Goal: Task Accomplishment & Management: Manage account settings

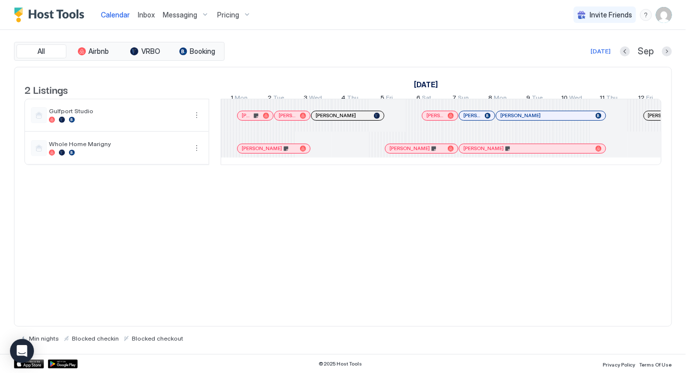
scroll to position [0, 610]
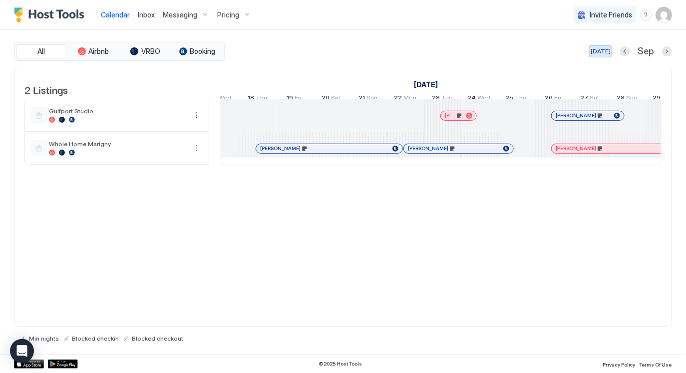
click at [601, 51] on div "[DATE]" at bounding box center [601, 51] width 20 height 9
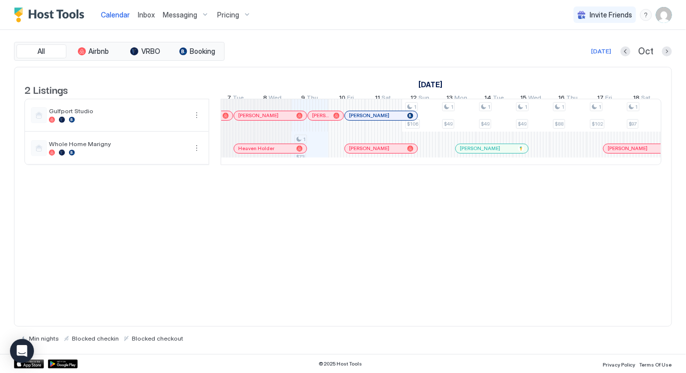
scroll to position [0, 0]
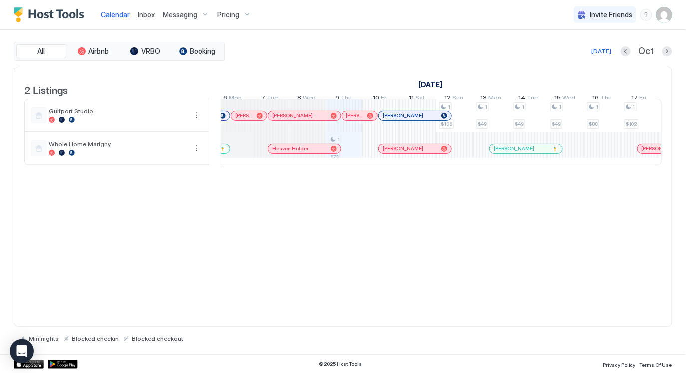
click at [279, 153] on div "Heaven Holder" at bounding box center [304, 148] width 72 height 9
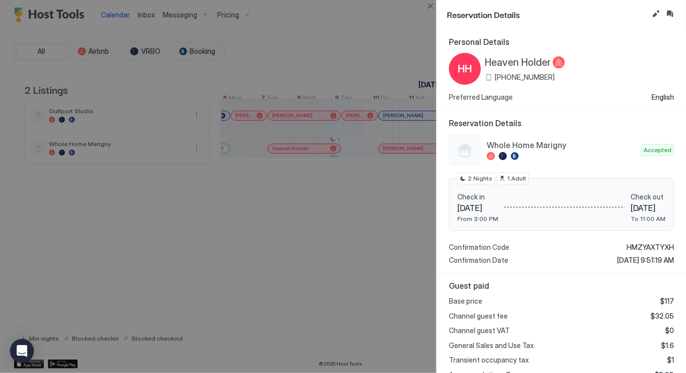
scroll to position [234, 0]
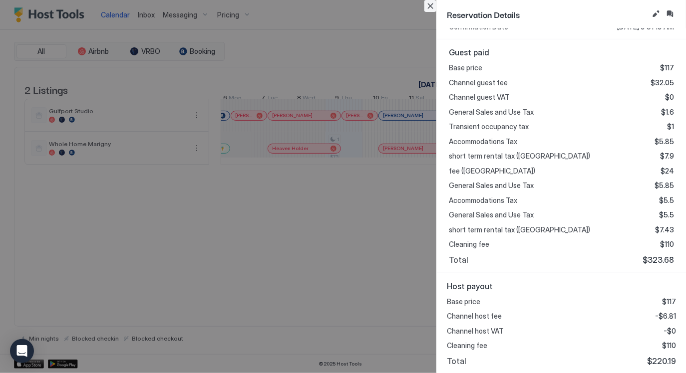
click at [430, 8] on button "Close" at bounding box center [430, 6] width 12 height 12
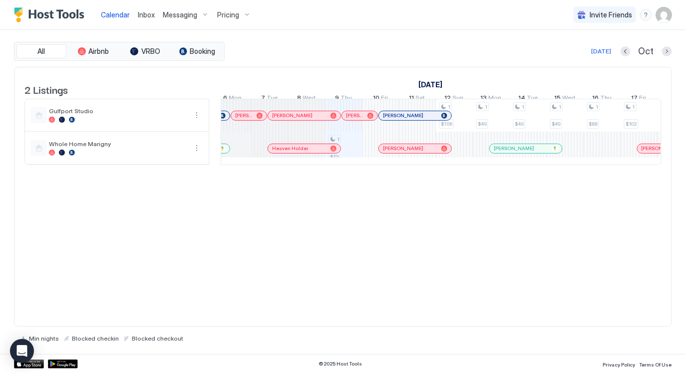
click at [587, 62] on div "All Airbnb VRBO Booking Today Oct 2 Listings September 2025 October 2025 Novemb…" at bounding box center [343, 192] width 658 height 301
click at [609, 54] on div "[DATE]" at bounding box center [601, 51] width 20 height 9
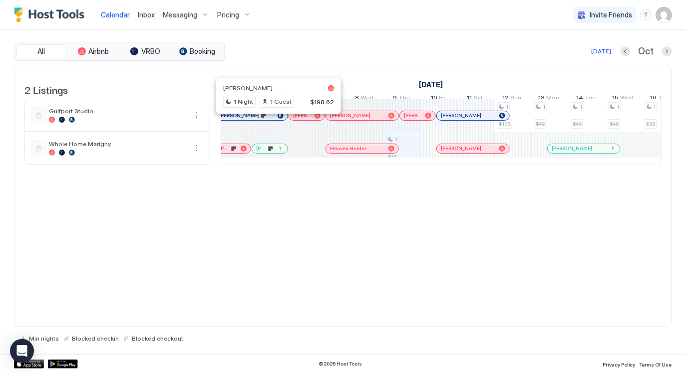
scroll to position [0, 376]
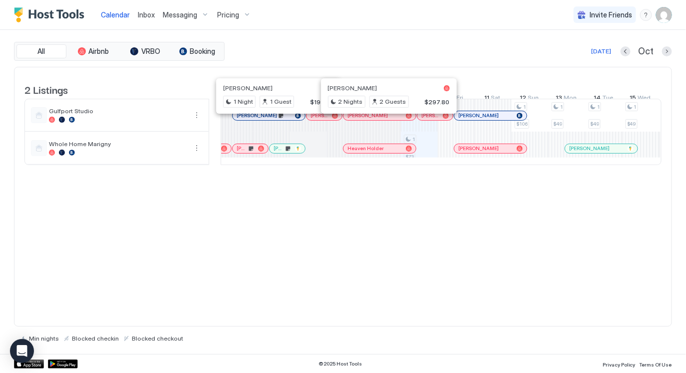
click at [383, 120] on div at bounding box center [383, 116] width 8 height 8
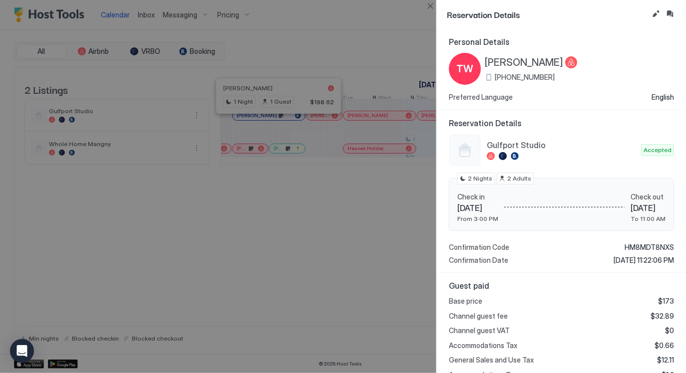
click at [654, 14] on button "Edit reservation" at bounding box center [656, 14] width 12 height 12
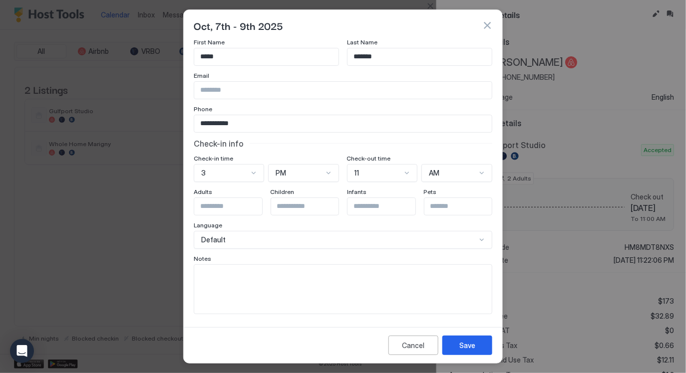
click at [392, 280] on textarea "Input Field" at bounding box center [343, 289] width 298 height 49
type textarea "**********"
click at [469, 348] on div "Save" at bounding box center [467, 346] width 16 height 10
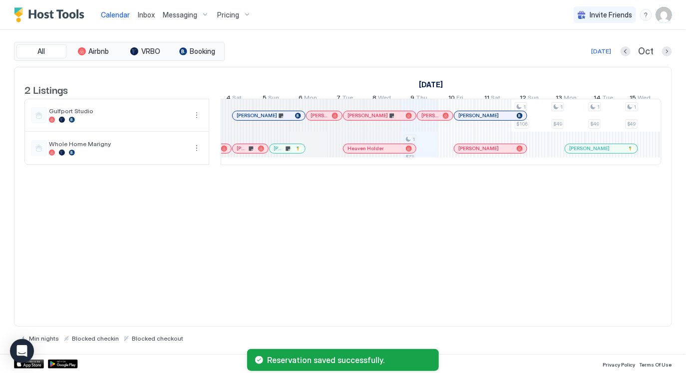
click at [331, 120] on div at bounding box center [331, 116] width 8 height 8
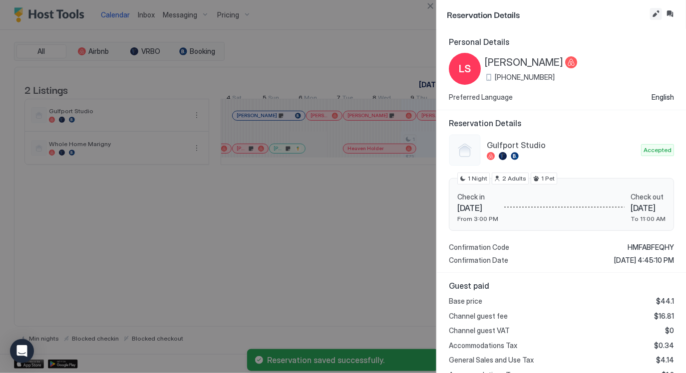
click at [654, 14] on button "Edit reservation" at bounding box center [656, 14] width 12 height 12
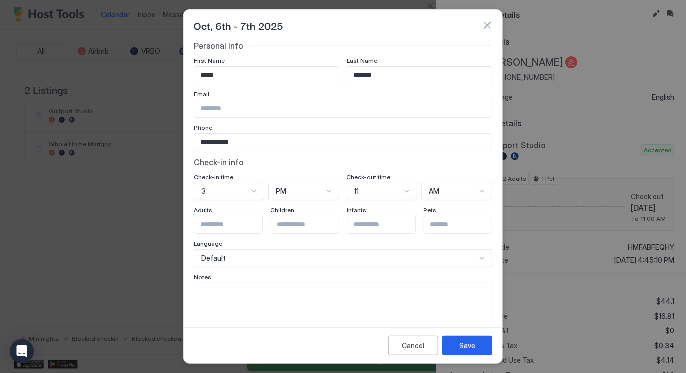
click at [270, 296] on textarea "Input Field" at bounding box center [343, 308] width 298 height 49
type textarea "**********"
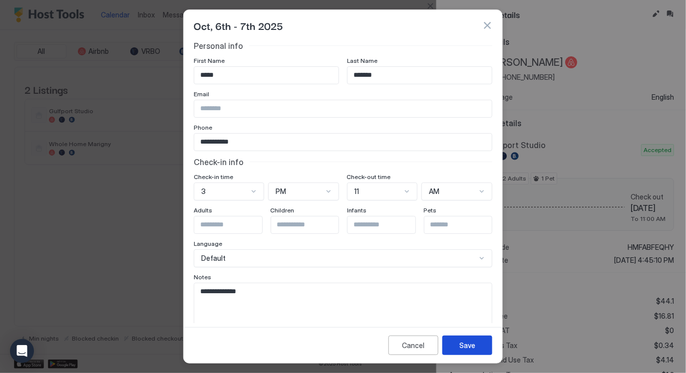
click at [463, 352] on button "Save" at bounding box center [467, 345] width 50 height 19
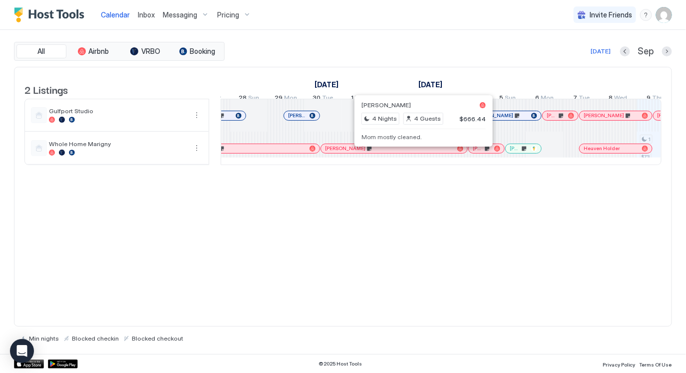
click at [419, 153] on div at bounding box center [420, 149] width 8 height 8
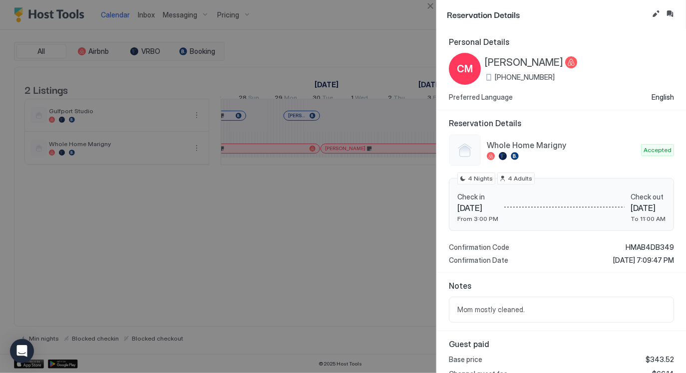
click at [524, 64] on span "[PERSON_NAME]" at bounding box center [524, 62] width 78 height 12
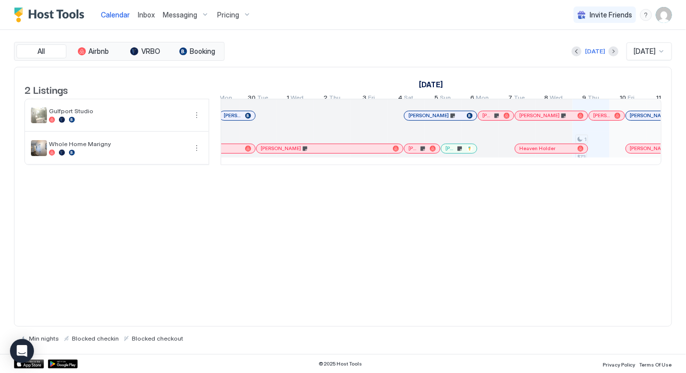
click at [326, 152] on div "[PERSON_NAME]" at bounding box center [325, 148] width 128 height 6
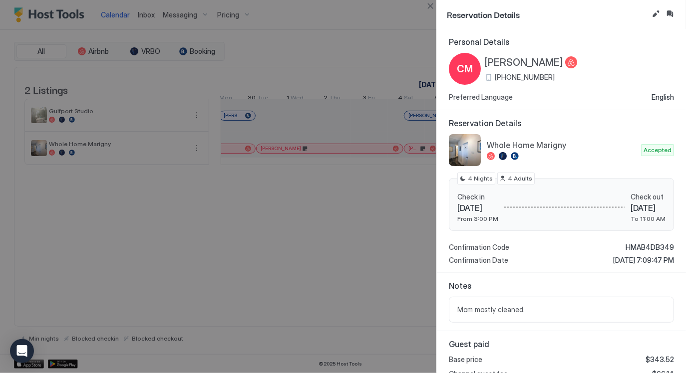
click at [655, 13] on button "Edit reservation" at bounding box center [656, 14] width 12 height 12
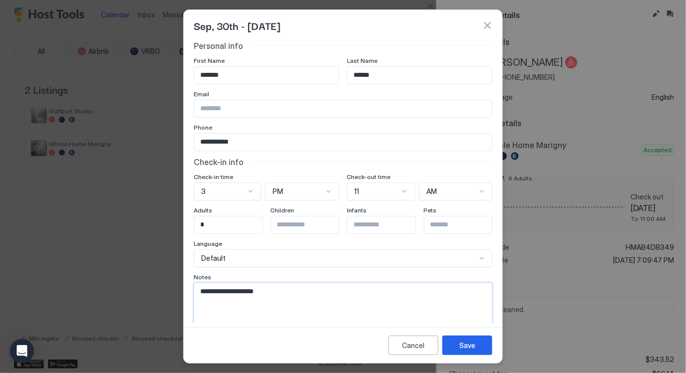
click at [331, 287] on textarea "**********" at bounding box center [343, 308] width 298 height 49
click at [327, 301] on textarea "**********" at bounding box center [343, 308] width 298 height 49
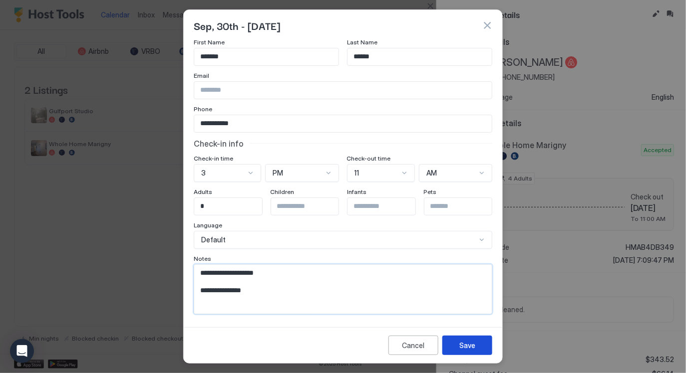
type textarea "**********"
click at [481, 345] on button "Save" at bounding box center [467, 345] width 50 height 19
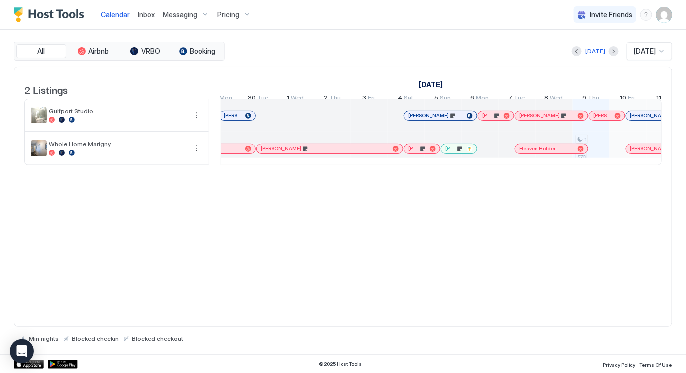
click at [389, 257] on div "2 Listings [DATE] [DATE] [DATE] 23 Tue 24 Wed 25 Thu 26 Fri 27 Sat 28 Sun 29 Mo…" at bounding box center [343, 197] width 658 height 261
click at [425, 153] on div at bounding box center [425, 149] width 8 height 8
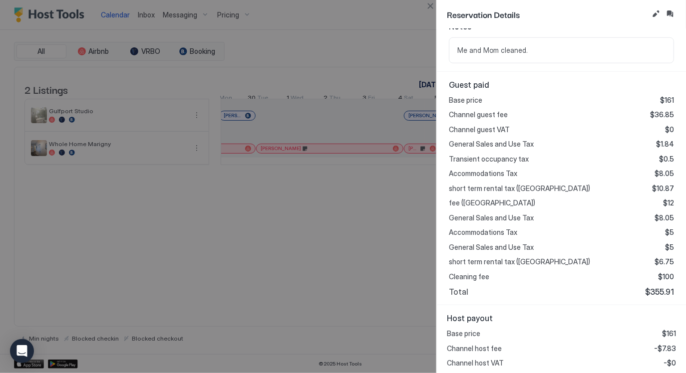
scroll to position [292, 0]
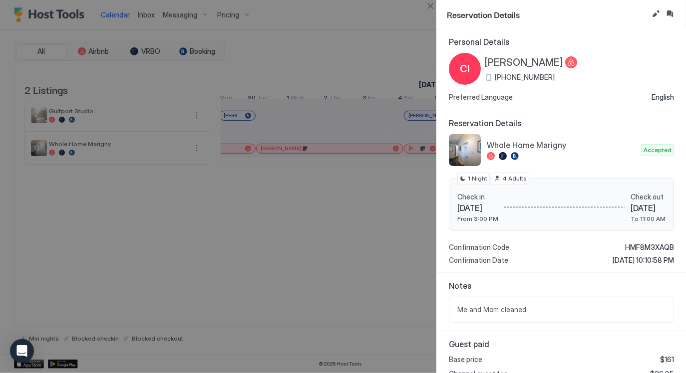
click at [507, 60] on span "[PERSON_NAME]" at bounding box center [524, 62] width 78 height 12
click at [655, 12] on button "Edit reservation" at bounding box center [656, 14] width 12 height 12
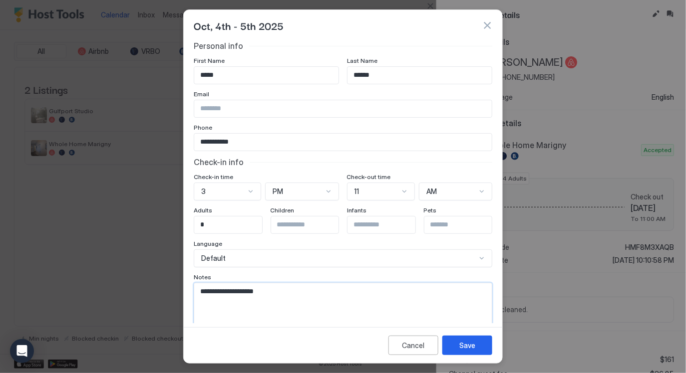
click at [313, 304] on textarea "**********" at bounding box center [343, 308] width 298 height 49
type textarea "**********"
click at [464, 343] on div "Save" at bounding box center [467, 346] width 16 height 10
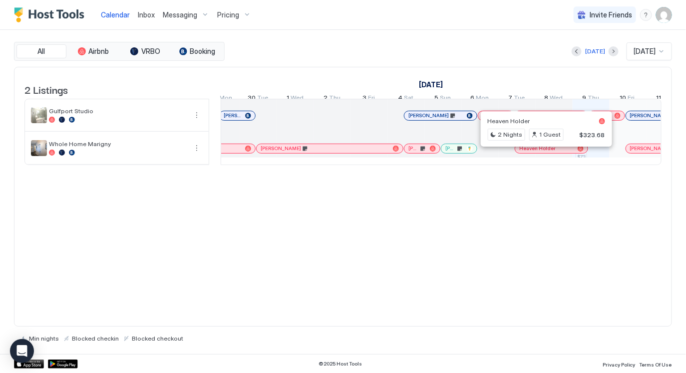
click at [543, 153] on div at bounding box center [543, 149] width 8 height 8
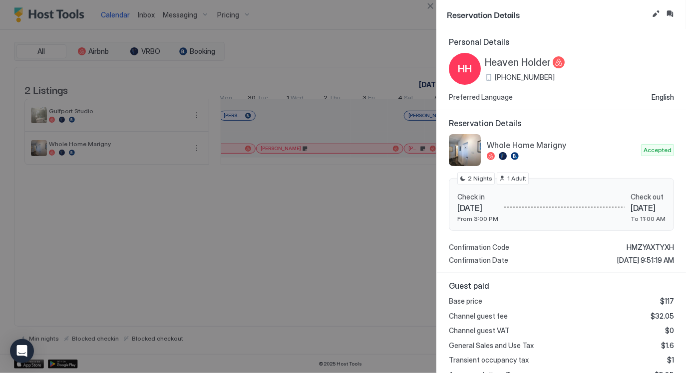
scroll to position [234, 0]
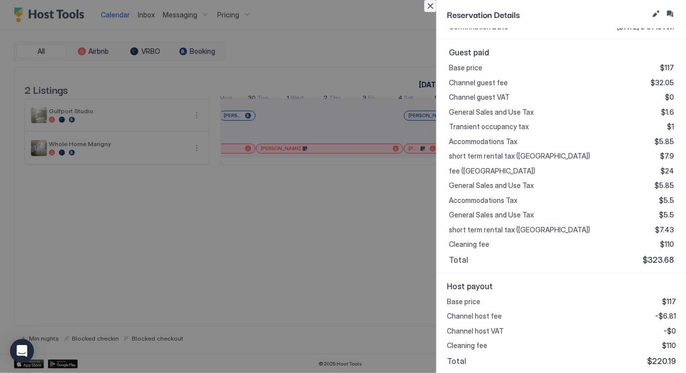
click at [430, 7] on button "Close" at bounding box center [430, 6] width 12 height 12
